Goal: Obtain resource: Download file/media

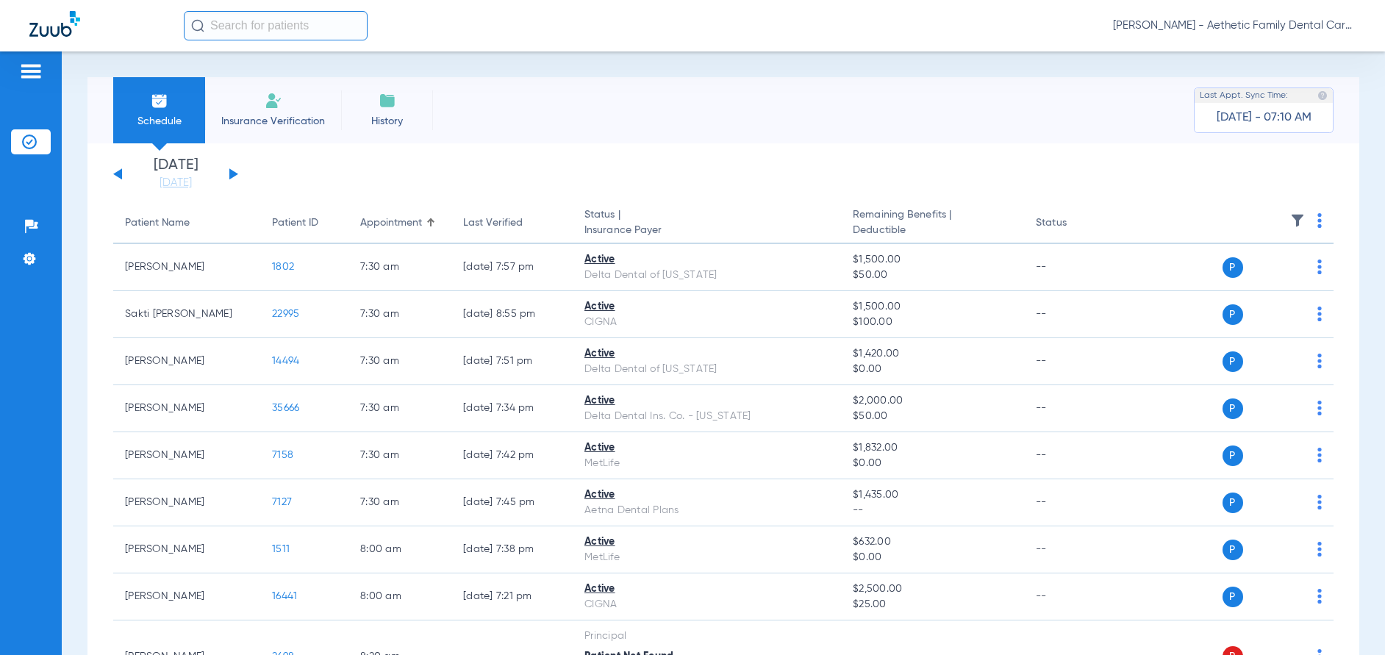
click at [287, 18] on input "text" at bounding box center [276, 25] width 184 height 29
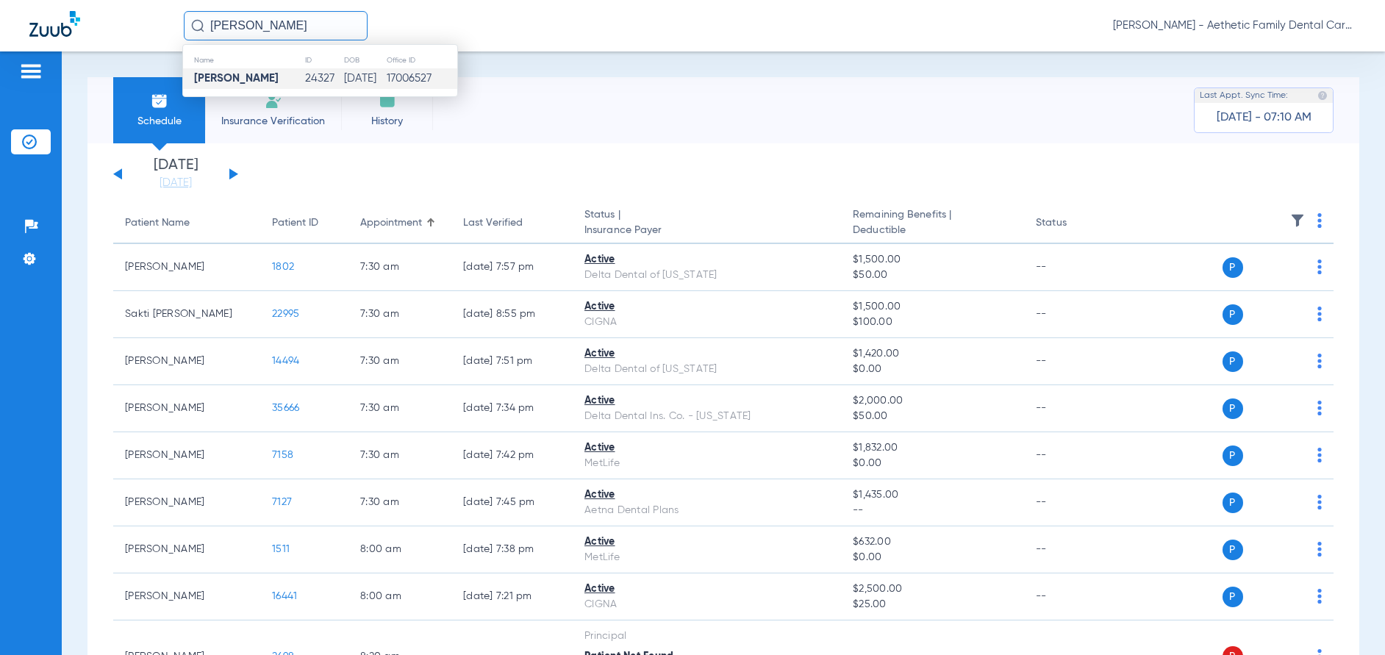
type input "[PERSON_NAME]"
click at [249, 74] on strong "[PERSON_NAME]" at bounding box center [236, 78] width 85 height 11
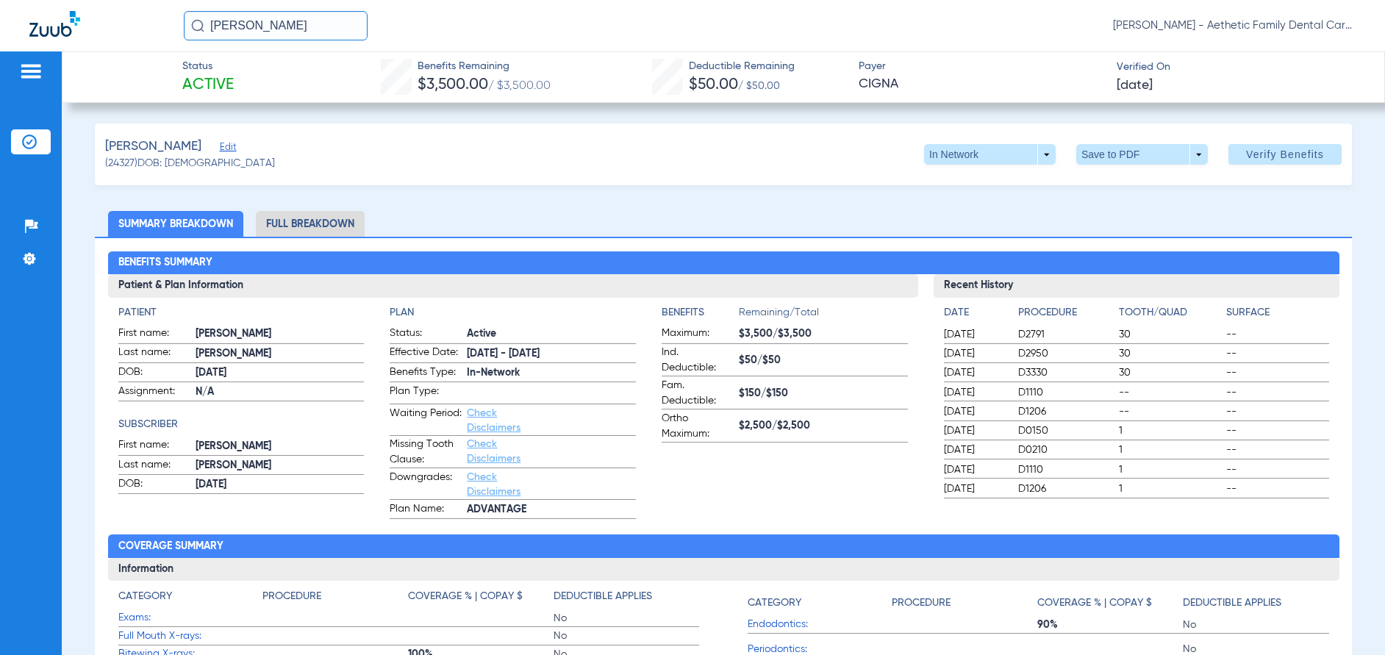
click at [321, 221] on li "Full Breakdown" at bounding box center [310, 224] width 109 height 26
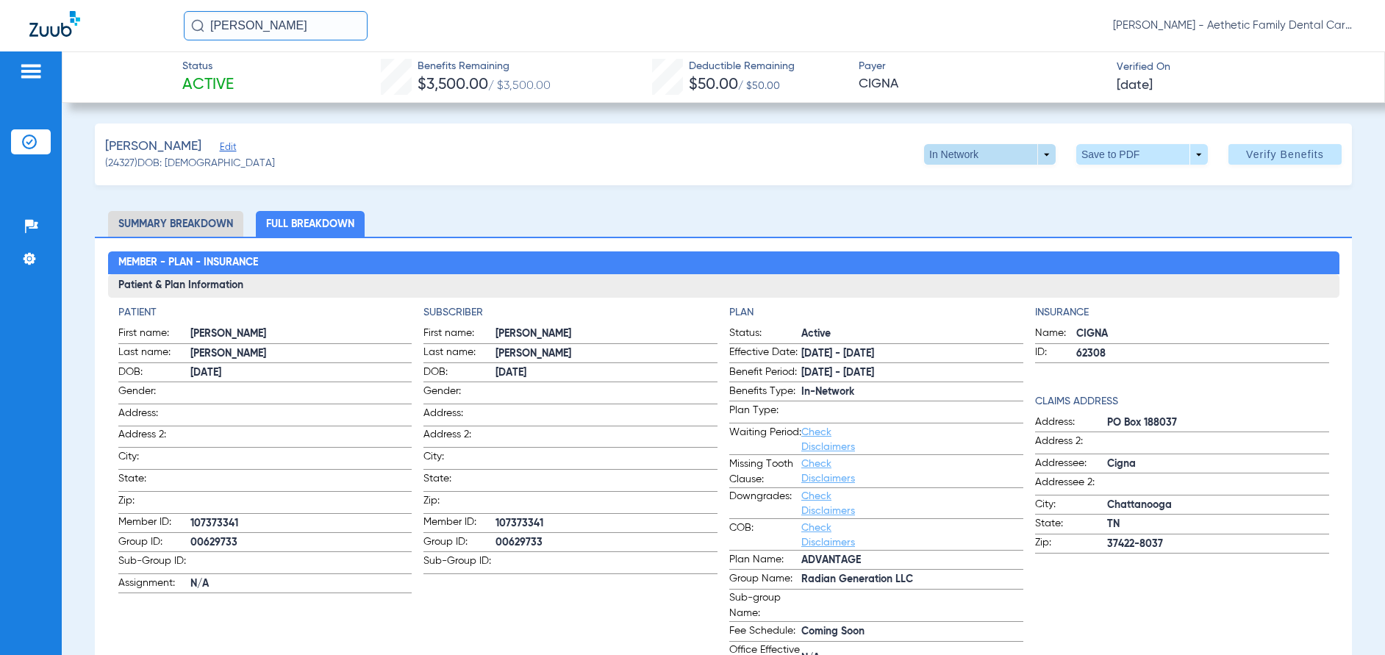
click at [1032, 151] on span at bounding box center [990, 154] width 132 height 21
click at [1037, 198] on div "In Network Out of Network" at bounding box center [1035, 197] width 247 height 64
click at [858, 212] on div at bounding box center [692, 327] width 1385 height 655
click at [1182, 154] on span at bounding box center [1142, 154] width 132 height 21
click at [1131, 183] on span "Save to PDF" at bounding box center [1135, 184] width 58 height 10
